Goal: Navigation & Orientation: Find specific page/section

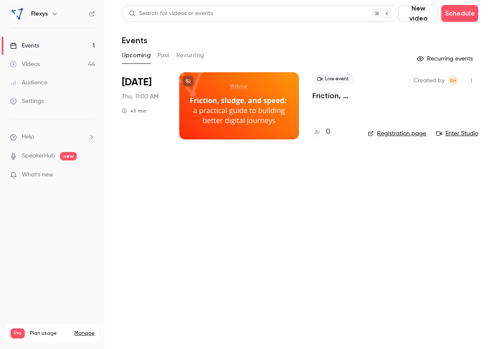
click at [46, 81] on div "Audience" at bounding box center [28, 83] width 37 height 8
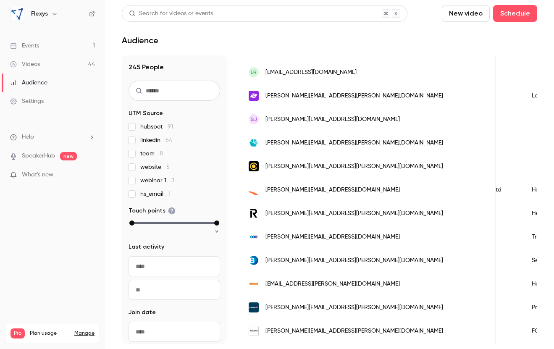
scroll to position [692, 0]
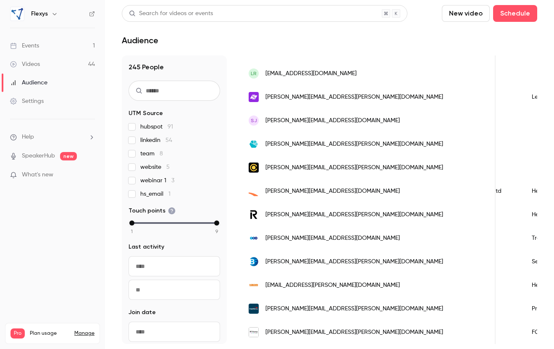
click at [43, 69] on link "Videos 44" at bounding box center [52, 64] width 105 height 18
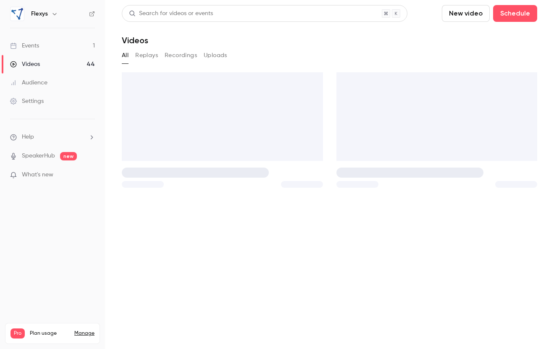
click at [44, 47] on link "Events 1" at bounding box center [52, 46] width 105 height 18
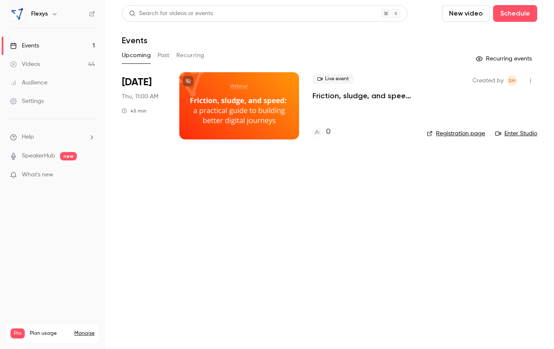
click at [162, 55] on button "Past" at bounding box center [163, 55] width 12 height 13
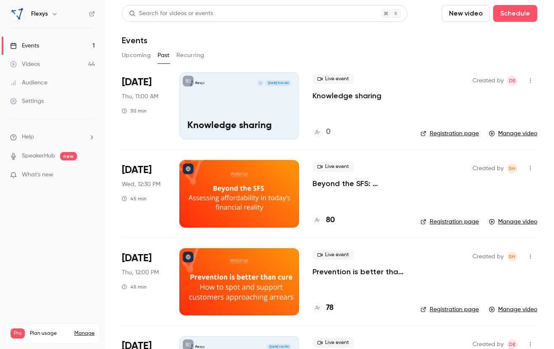
click at [39, 84] on div "Audience" at bounding box center [28, 83] width 37 height 8
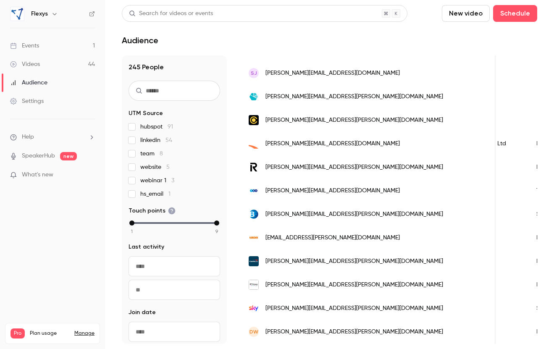
scroll to position [740, 0]
click at [91, 14] on icon at bounding box center [91, 13] width 5 height 5
